Goal: Transaction & Acquisition: Purchase product/service

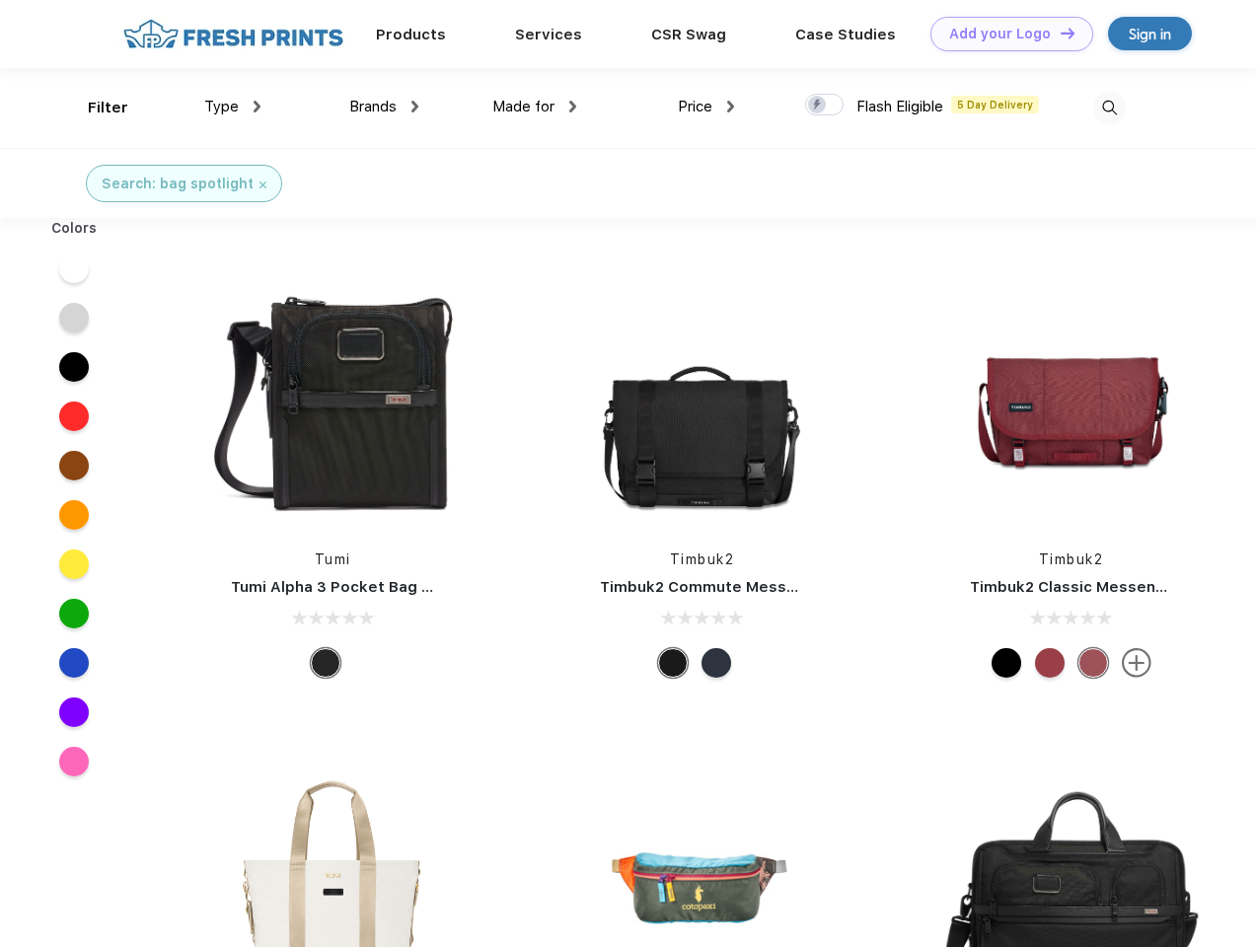
click at [1004, 34] on link "Add your Logo Design Tool" at bounding box center [1011, 34] width 163 height 35
click at [0, 0] on div "Design Tool" at bounding box center [0, 0] width 0 height 0
click at [1059, 33] on link "Add your Logo Design Tool" at bounding box center [1011, 34] width 163 height 35
click at [95, 108] on div "Filter" at bounding box center [108, 108] width 40 height 23
click at [233, 107] on span "Type" at bounding box center [221, 107] width 35 height 18
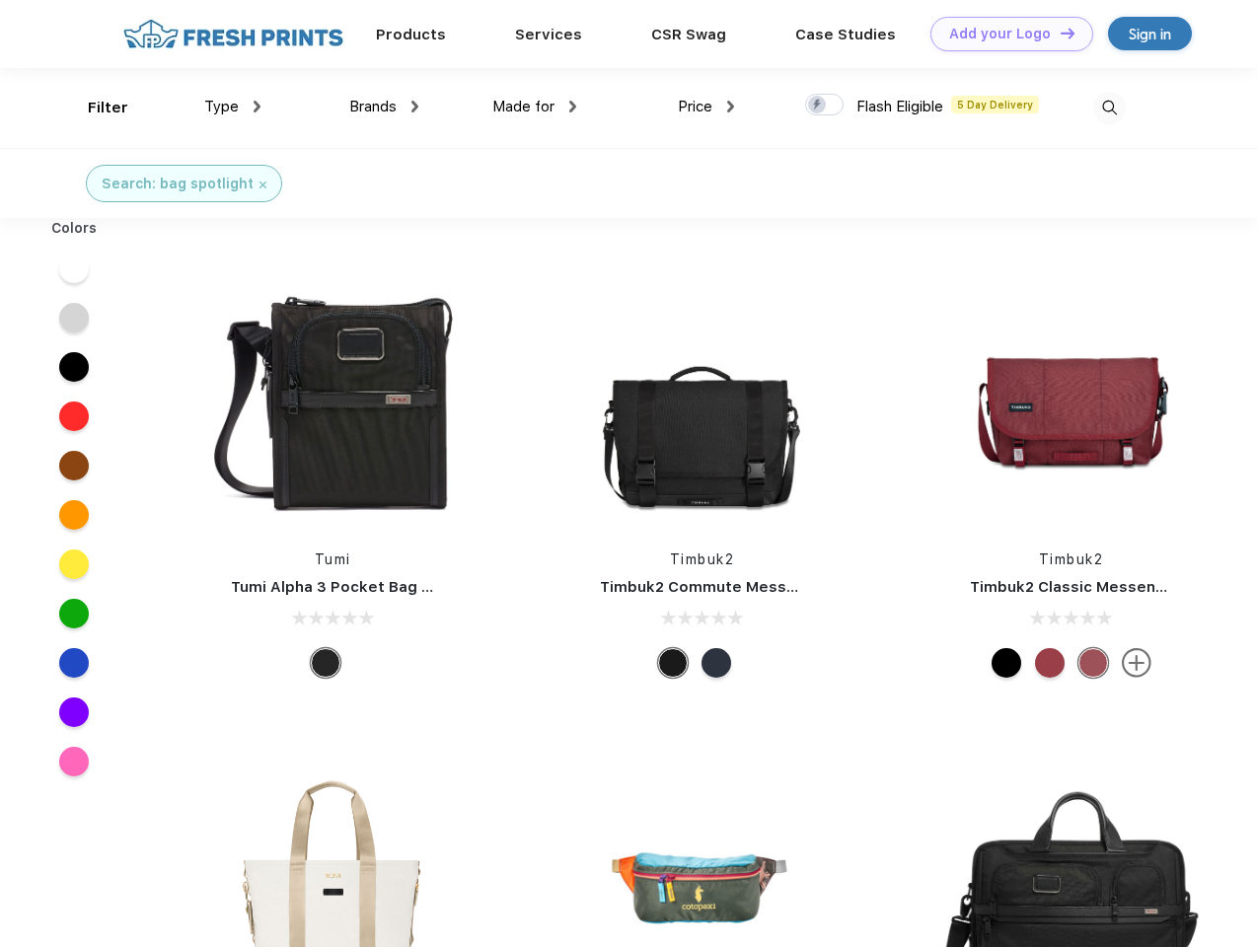
click at [384, 107] on span "Brands" at bounding box center [372, 107] width 47 height 18
click at [535, 107] on span "Made for" at bounding box center [523, 107] width 62 height 18
click at [706, 107] on span "Price" at bounding box center [695, 107] width 35 height 18
click at [825, 106] on div at bounding box center [824, 105] width 38 height 22
click at [818, 106] on input "checkbox" at bounding box center [811, 99] width 13 height 13
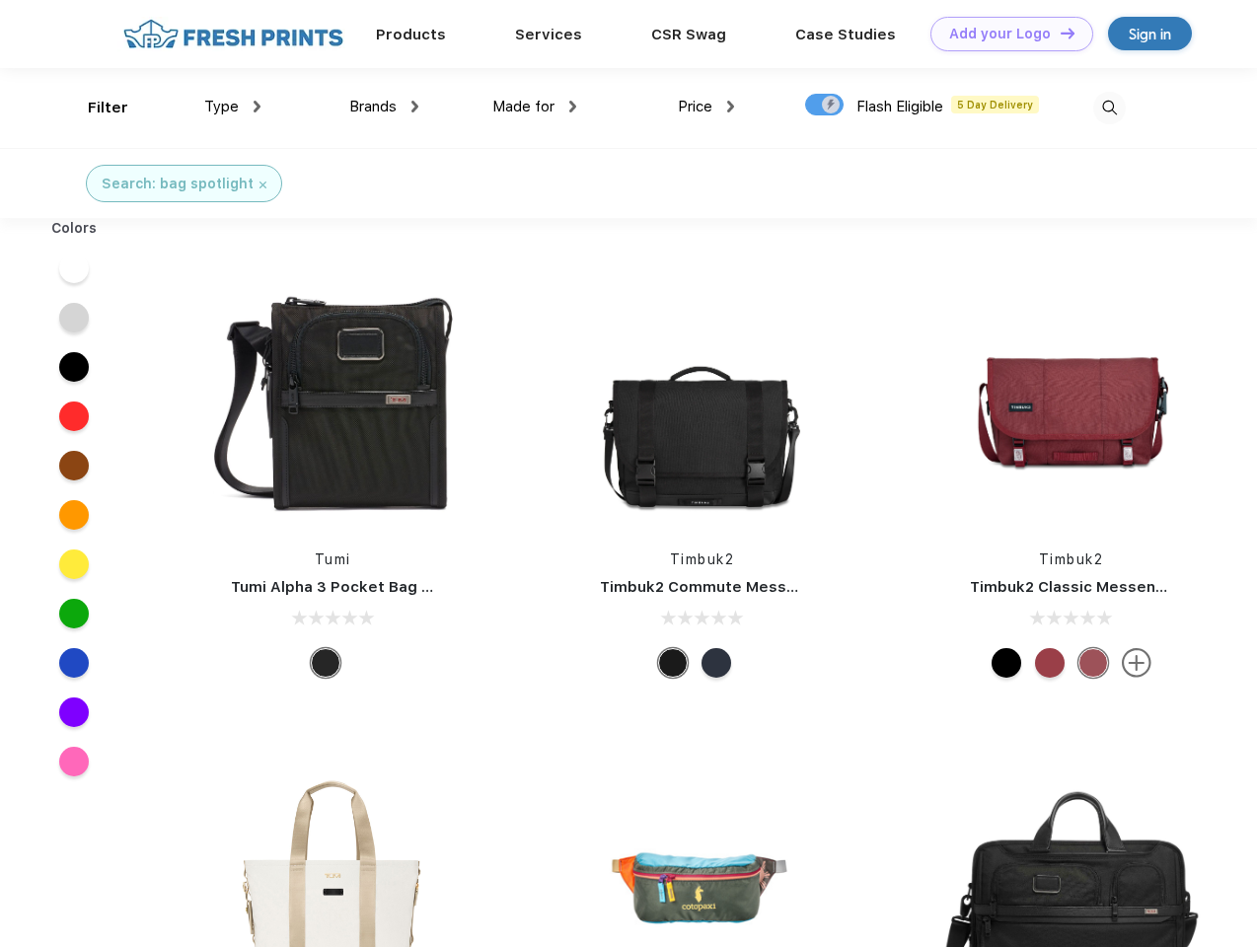
click at [1109, 108] on img at bounding box center [1109, 108] width 33 height 33
